Goal: Task Accomplishment & Management: Use online tool/utility

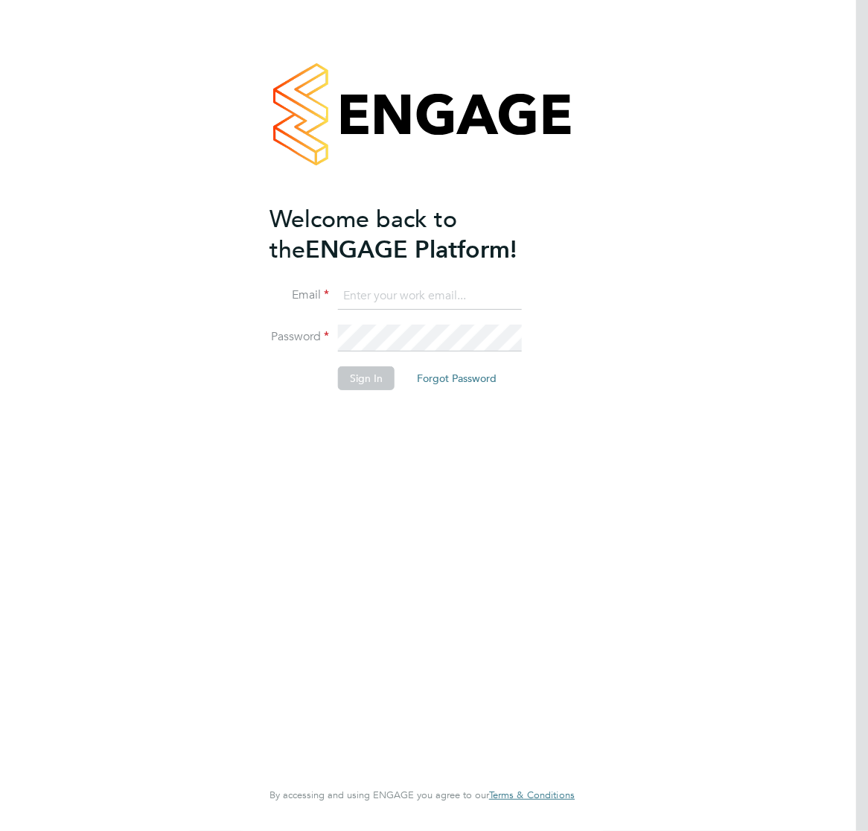
type input "lee.hall@pcrnet.co.uk"
click at [341, 540] on div "Welcome back to the ENGAGE Platform! Email lee.hall@pcrnet.co.uk Password Sign …" at bounding box center [414, 490] width 290 height 572
click at [357, 381] on button "Sign In" at bounding box center [366, 378] width 57 height 24
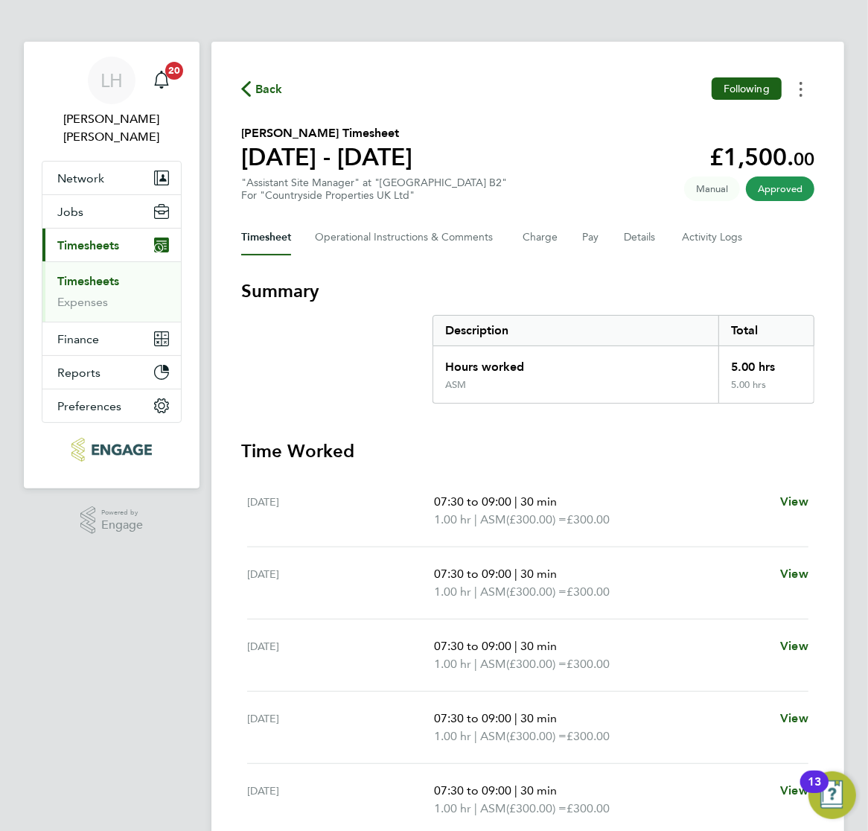
click at [800, 95] on icon "Timesheets Menu" at bounding box center [801, 89] width 3 height 15
click at [724, 129] on link "Download timesheet" at bounding box center [725, 122] width 179 height 30
